Goal: Task Accomplishment & Management: Manage account settings

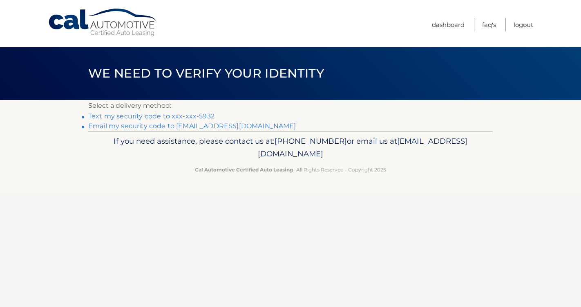
click at [167, 116] on link "Text my security code to xxx-xxx-5932" at bounding box center [151, 116] width 126 height 8
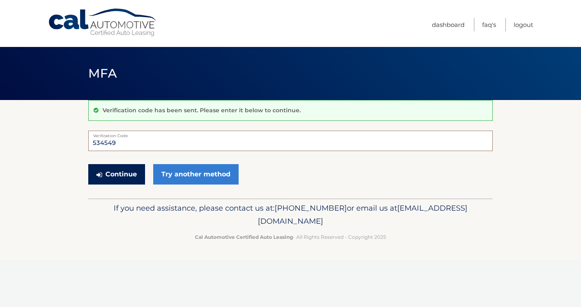
type input "534549"
click at [127, 174] on button "Continue" at bounding box center [116, 174] width 57 height 20
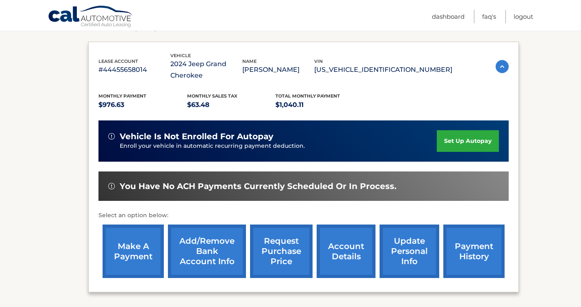
scroll to position [128, 0]
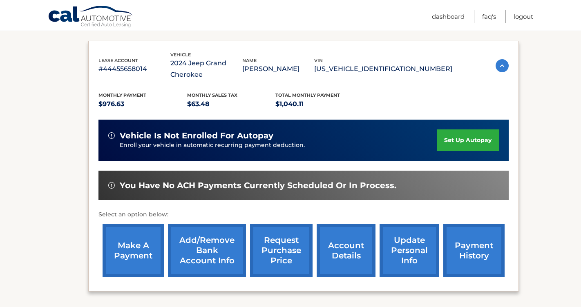
click at [129, 251] on link "make a payment" at bounding box center [133, 250] width 61 height 53
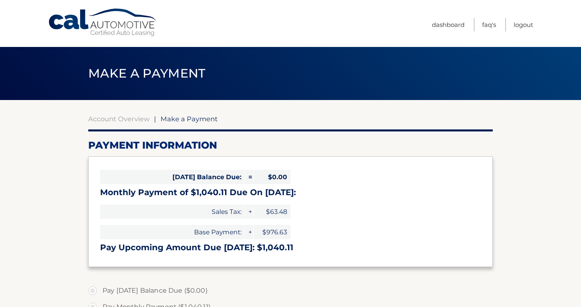
select select "YmU0NzVhNmYtNDZkMS00ODQ4LWFhZGQtZTQzYWZiOGJhNzUw"
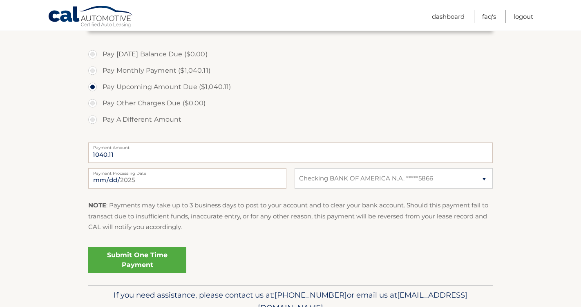
scroll to position [238, 0]
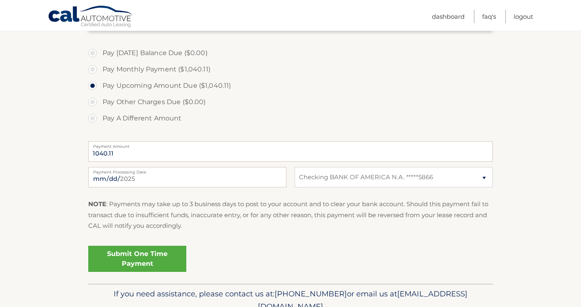
click at [134, 257] on link "Submit One Time Payment" at bounding box center [137, 259] width 98 height 26
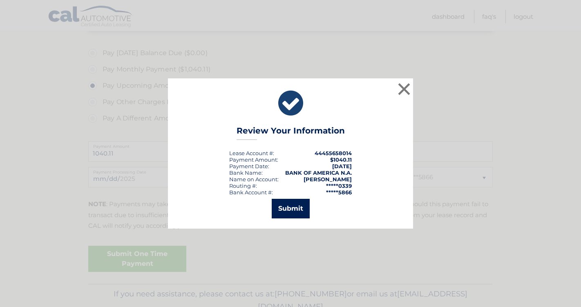
click at [288, 208] on button "Submit" at bounding box center [291, 209] width 38 height 20
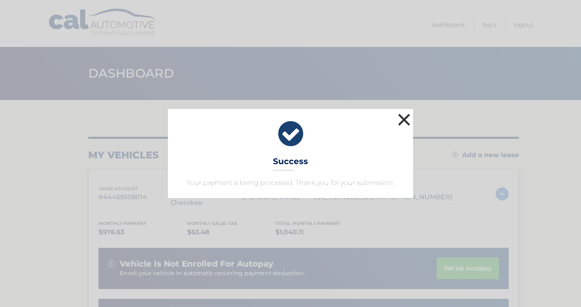
click at [409, 120] on button "×" at bounding box center [404, 119] width 16 height 16
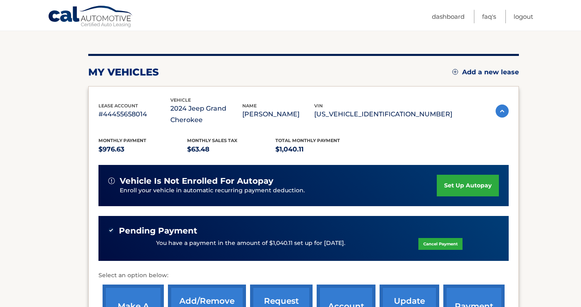
scroll to position [61, 0]
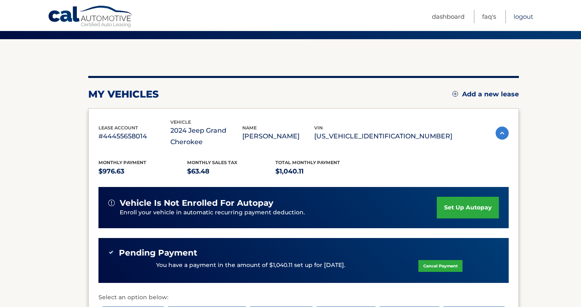
click at [525, 17] on link "Logout" at bounding box center [523, 16] width 20 height 13
